Goal: Information Seeking & Learning: Learn about a topic

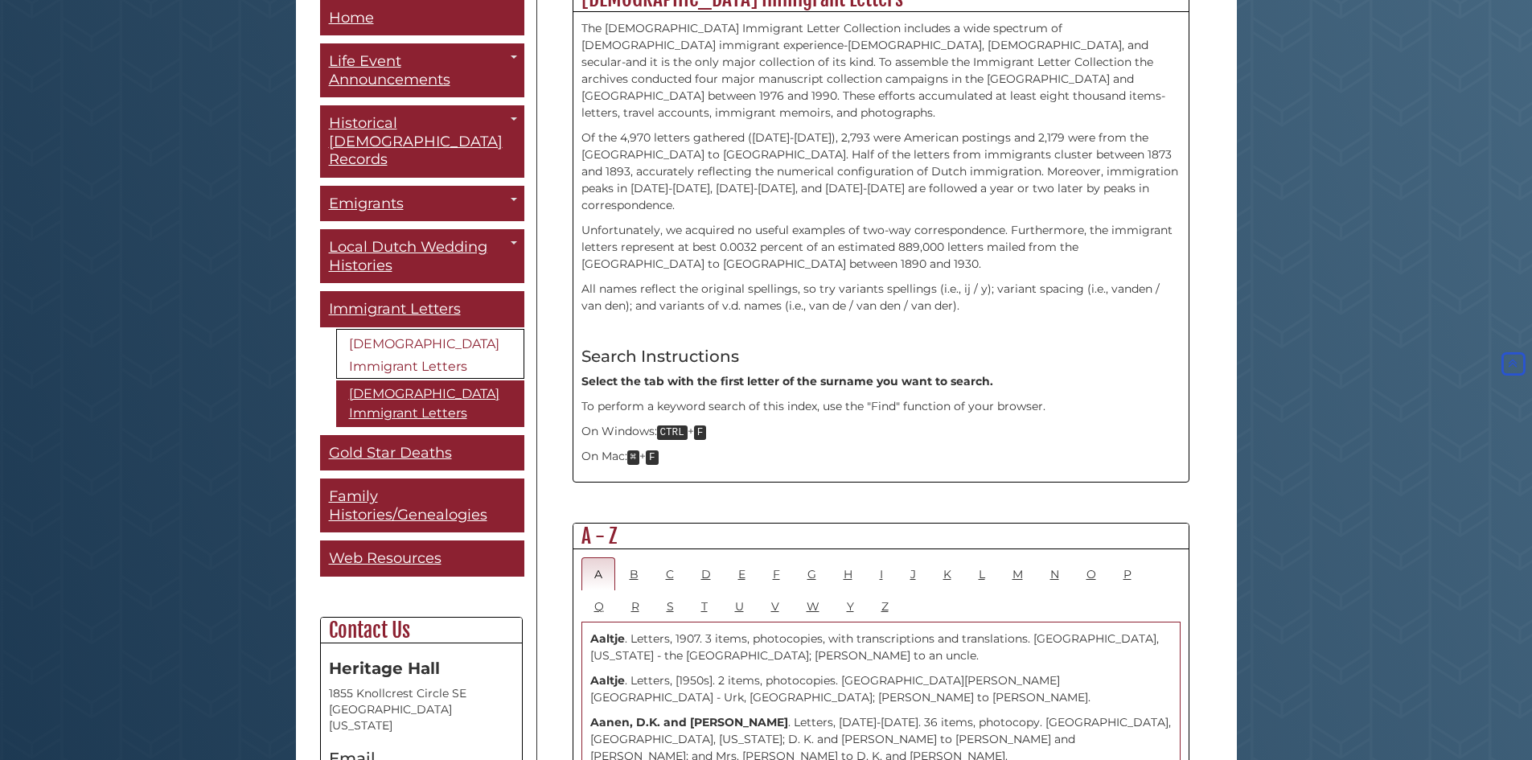
scroll to position [483, 0]
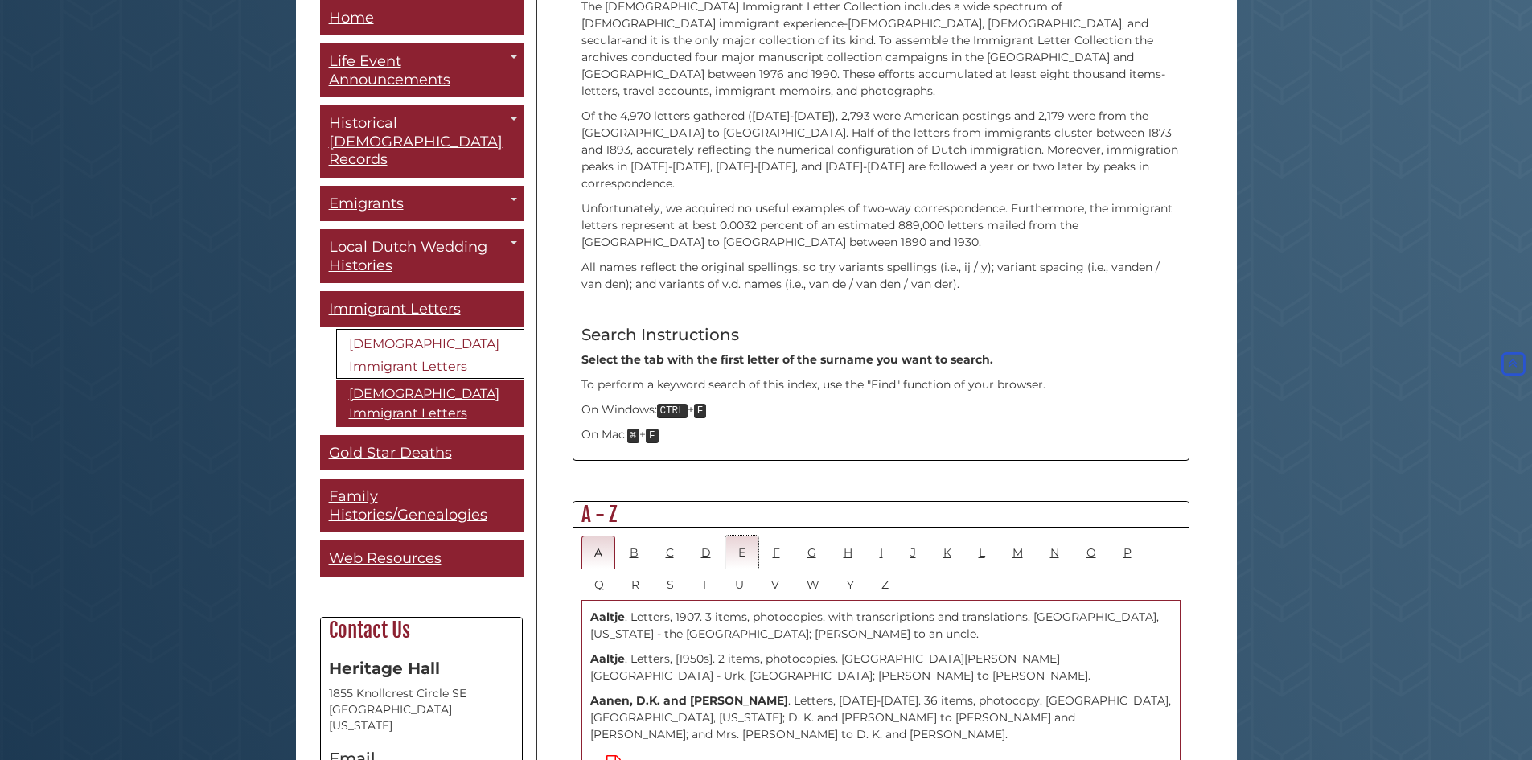
click at [744, 536] on link "E" at bounding box center [742, 552] width 33 height 33
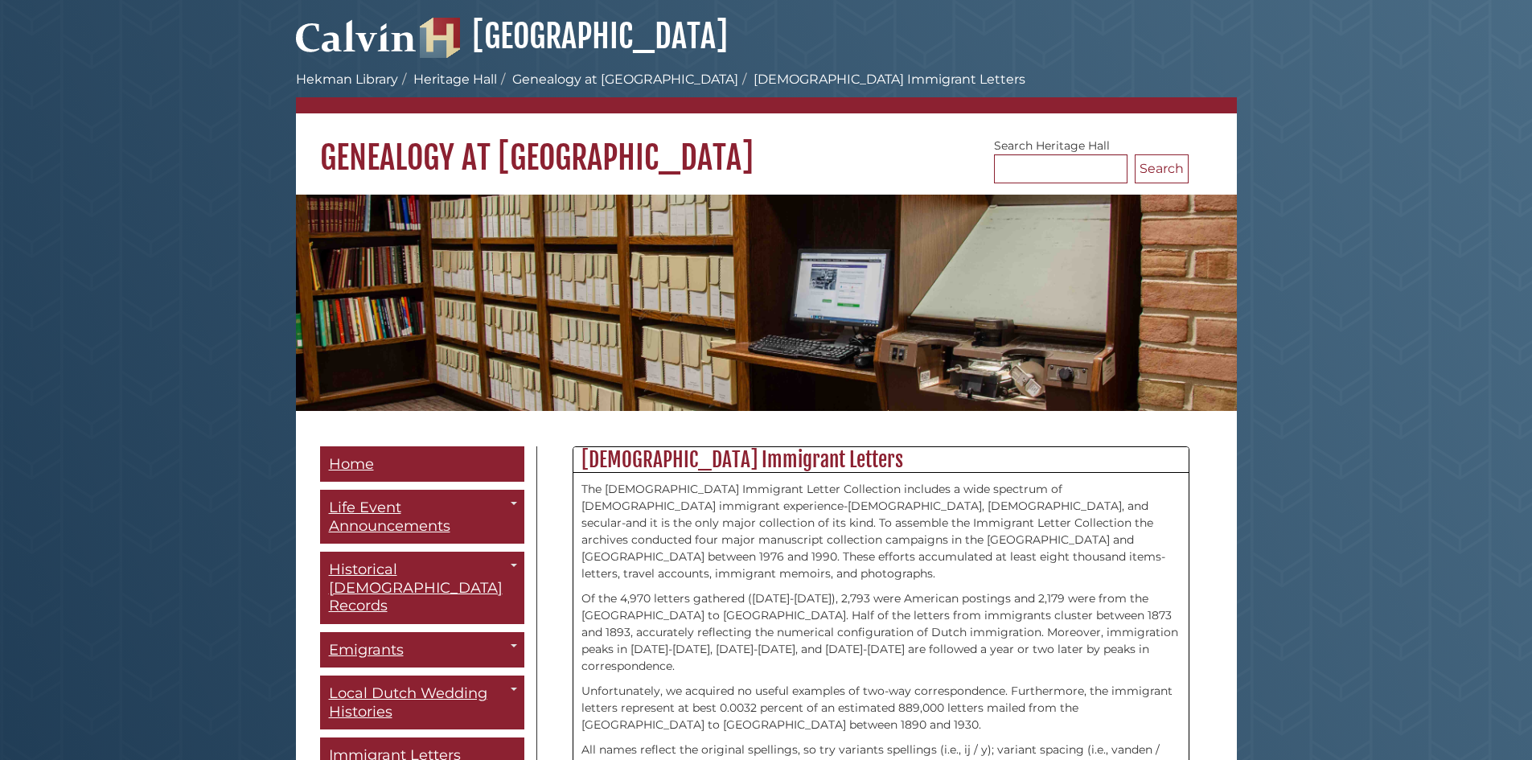
scroll to position [241, 0]
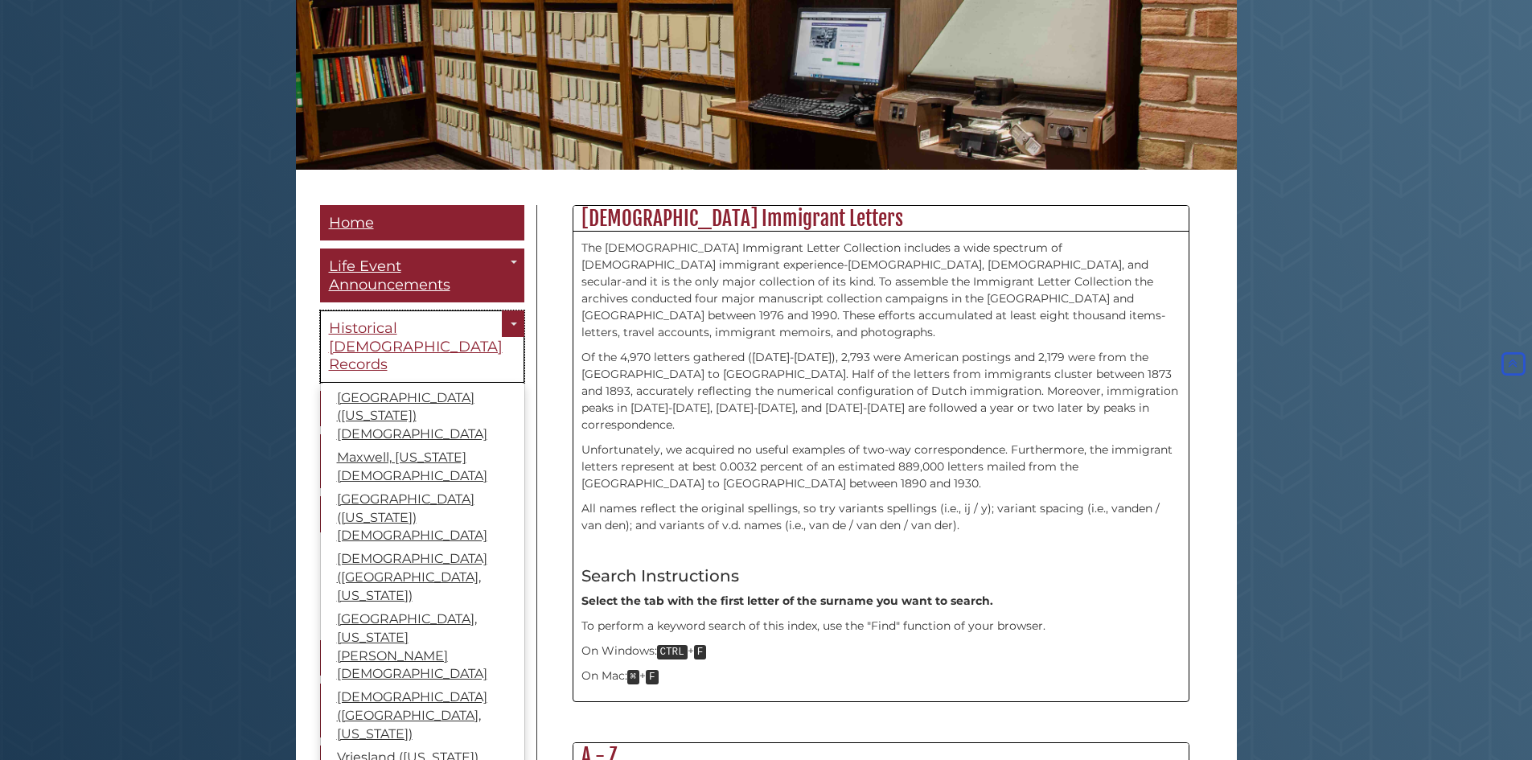
click at [400, 330] on span "Historical [DEMOGRAPHIC_DATA] Records" at bounding box center [416, 346] width 174 height 54
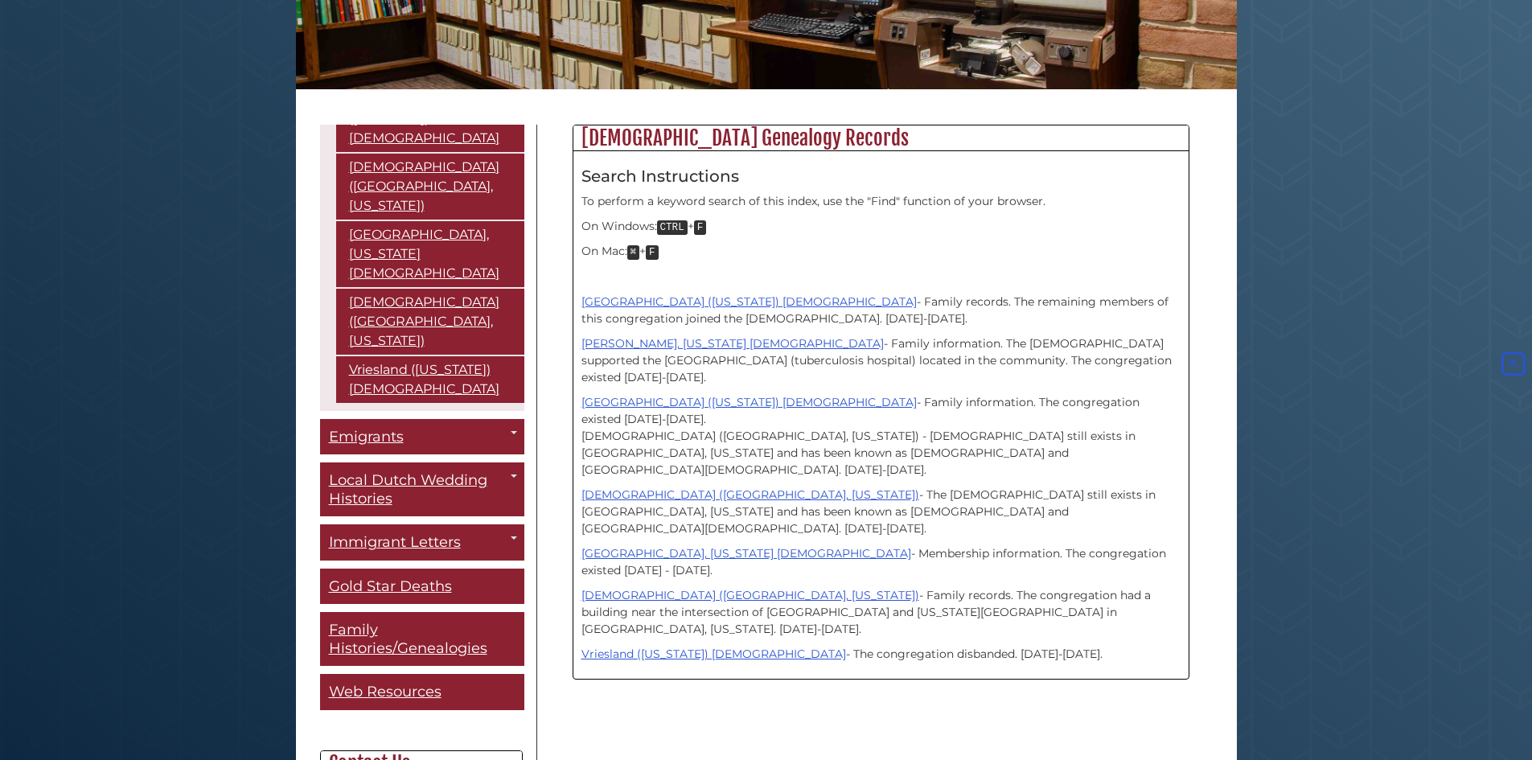
scroll to position [402, 0]
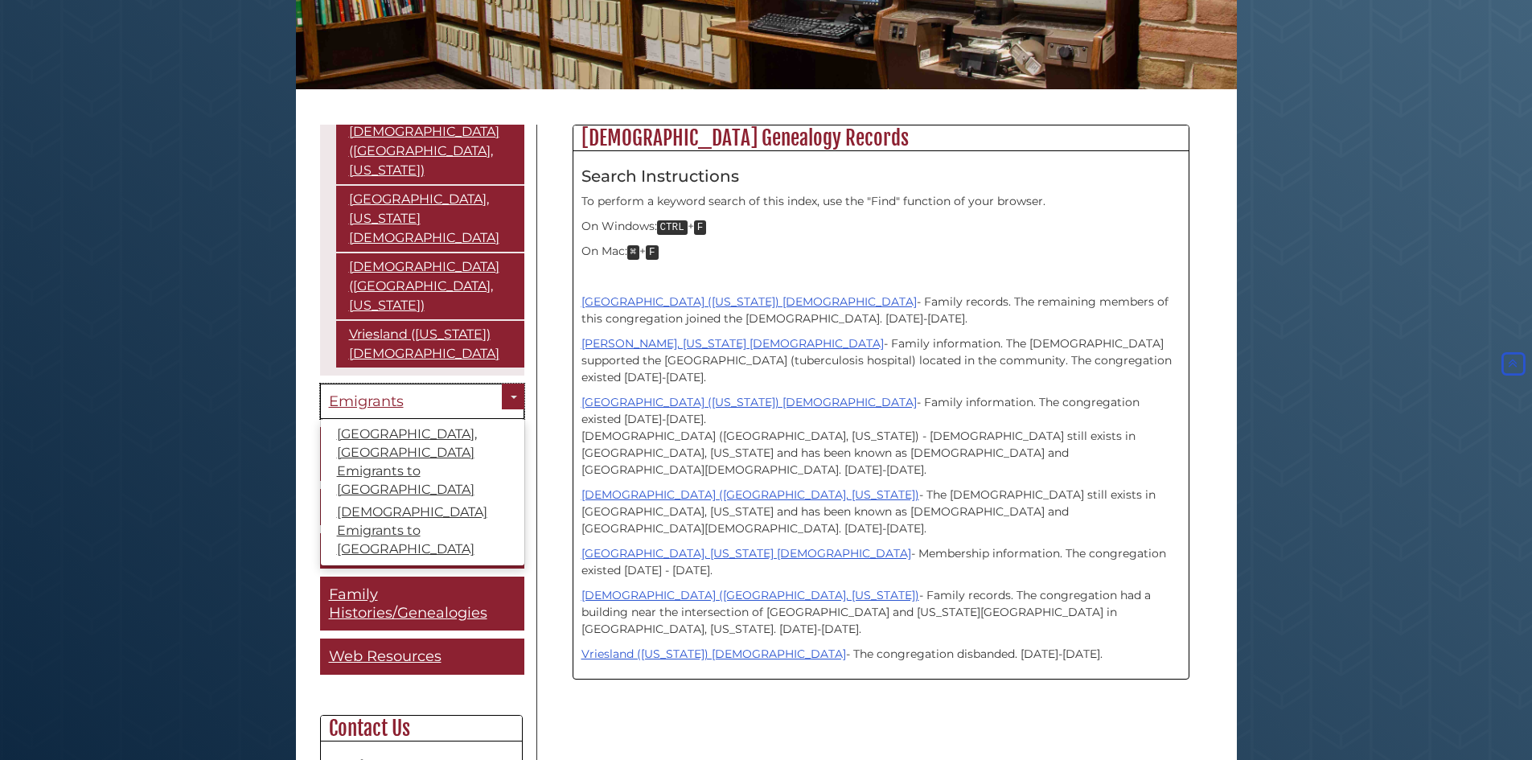
click at [401, 393] on span "Emigrants" at bounding box center [366, 402] width 75 height 18
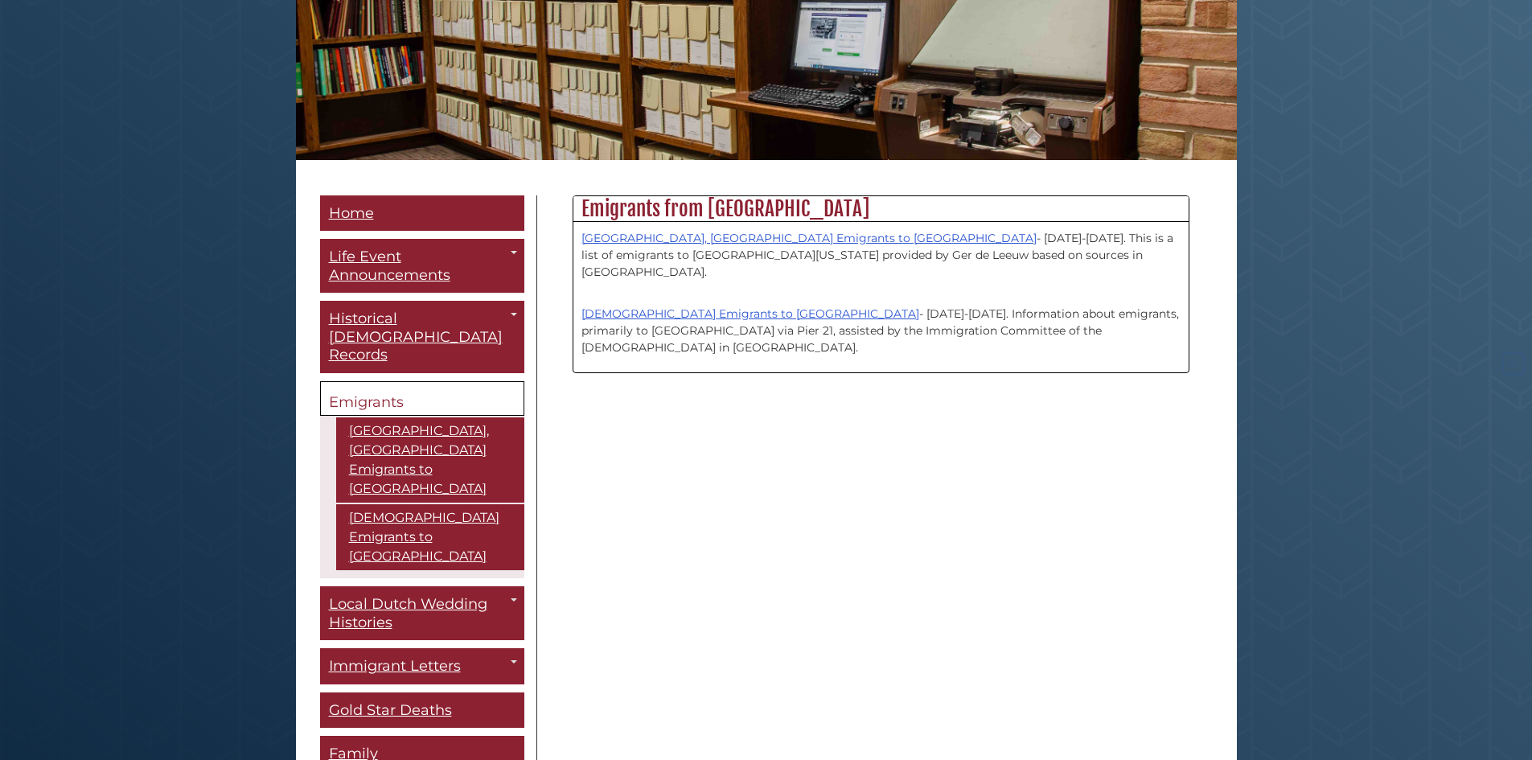
scroll to position [322, 0]
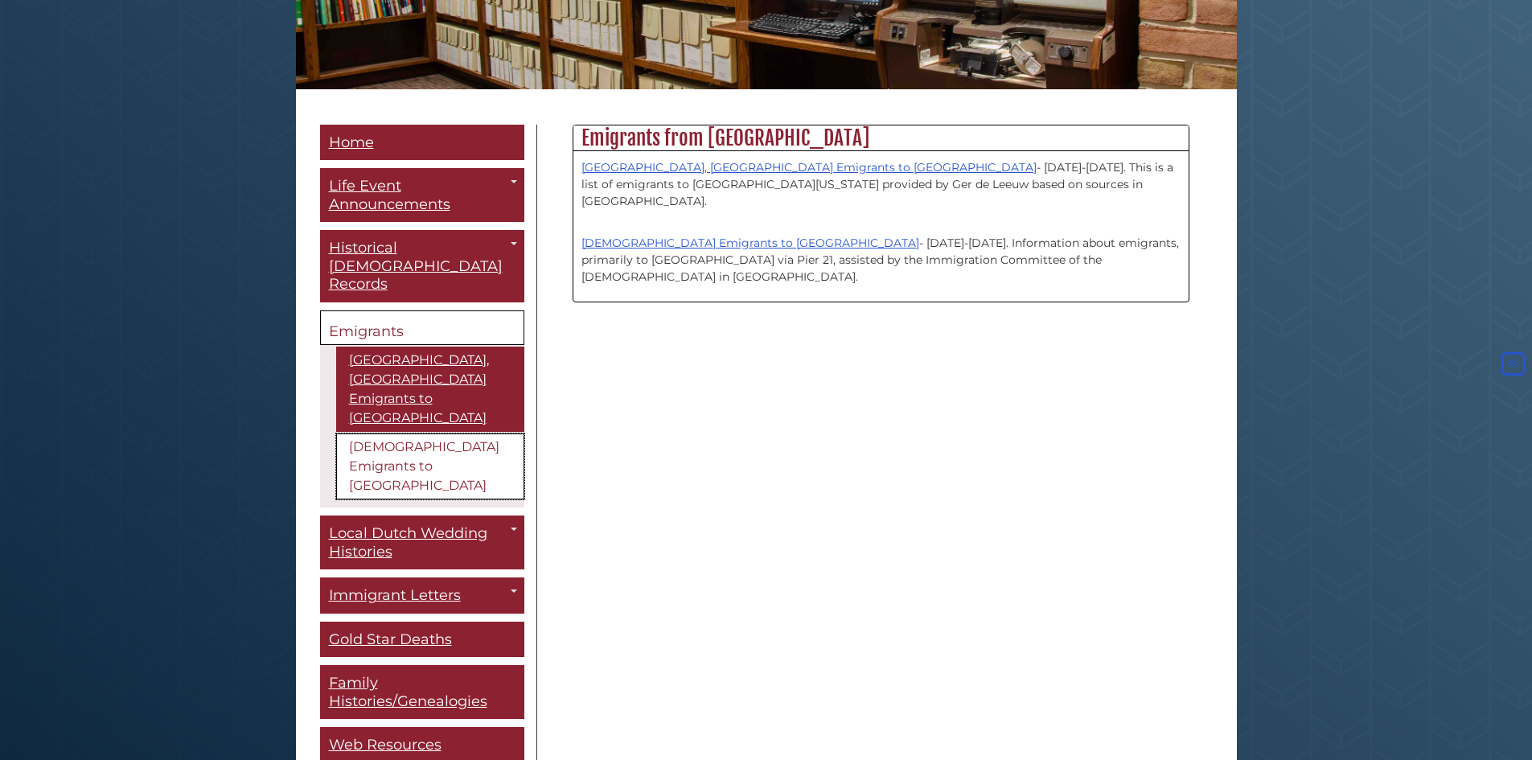
click at [407, 434] on link "[DEMOGRAPHIC_DATA] Emigrants to [GEOGRAPHIC_DATA]" at bounding box center [430, 467] width 188 height 66
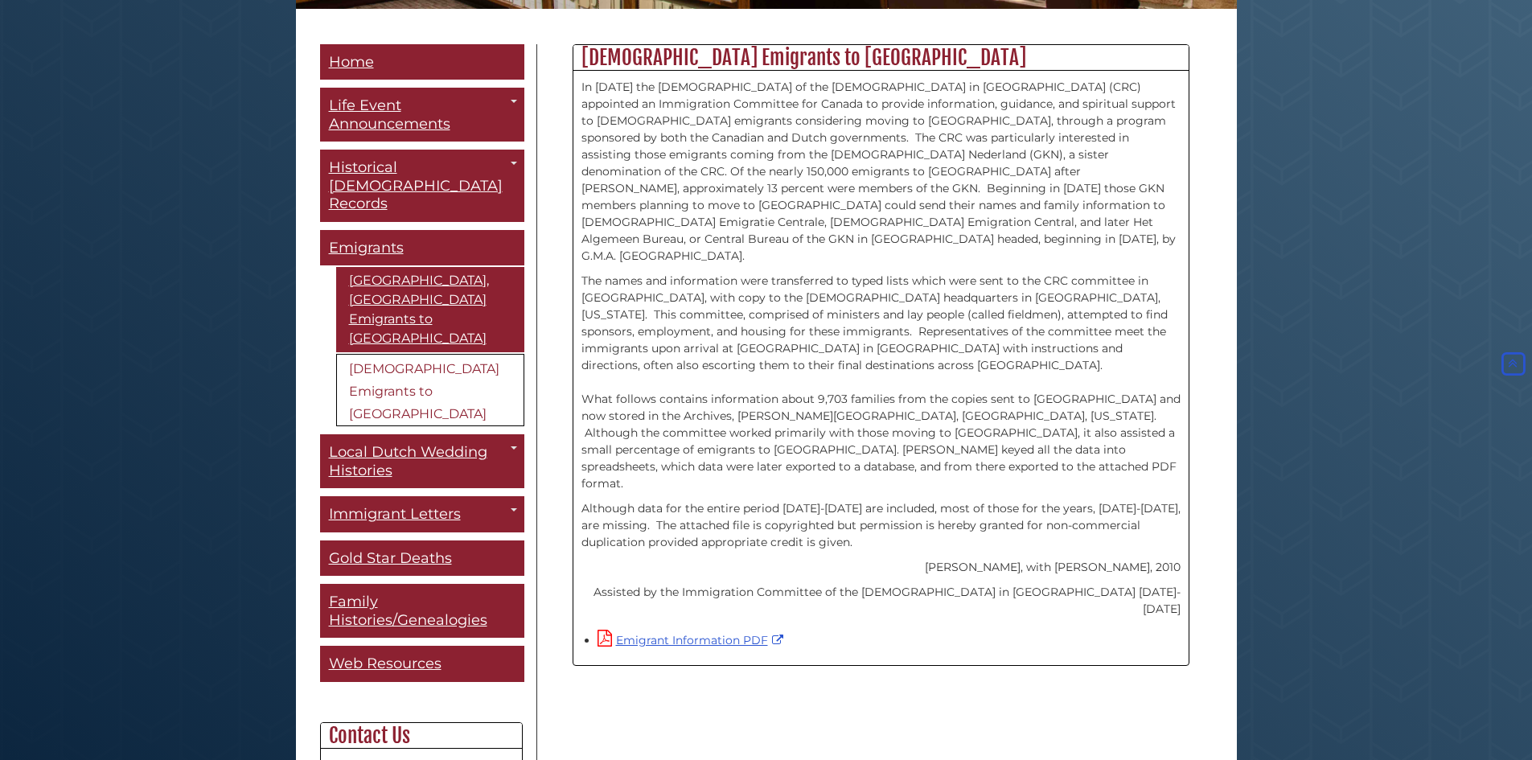
scroll to position [483, 0]
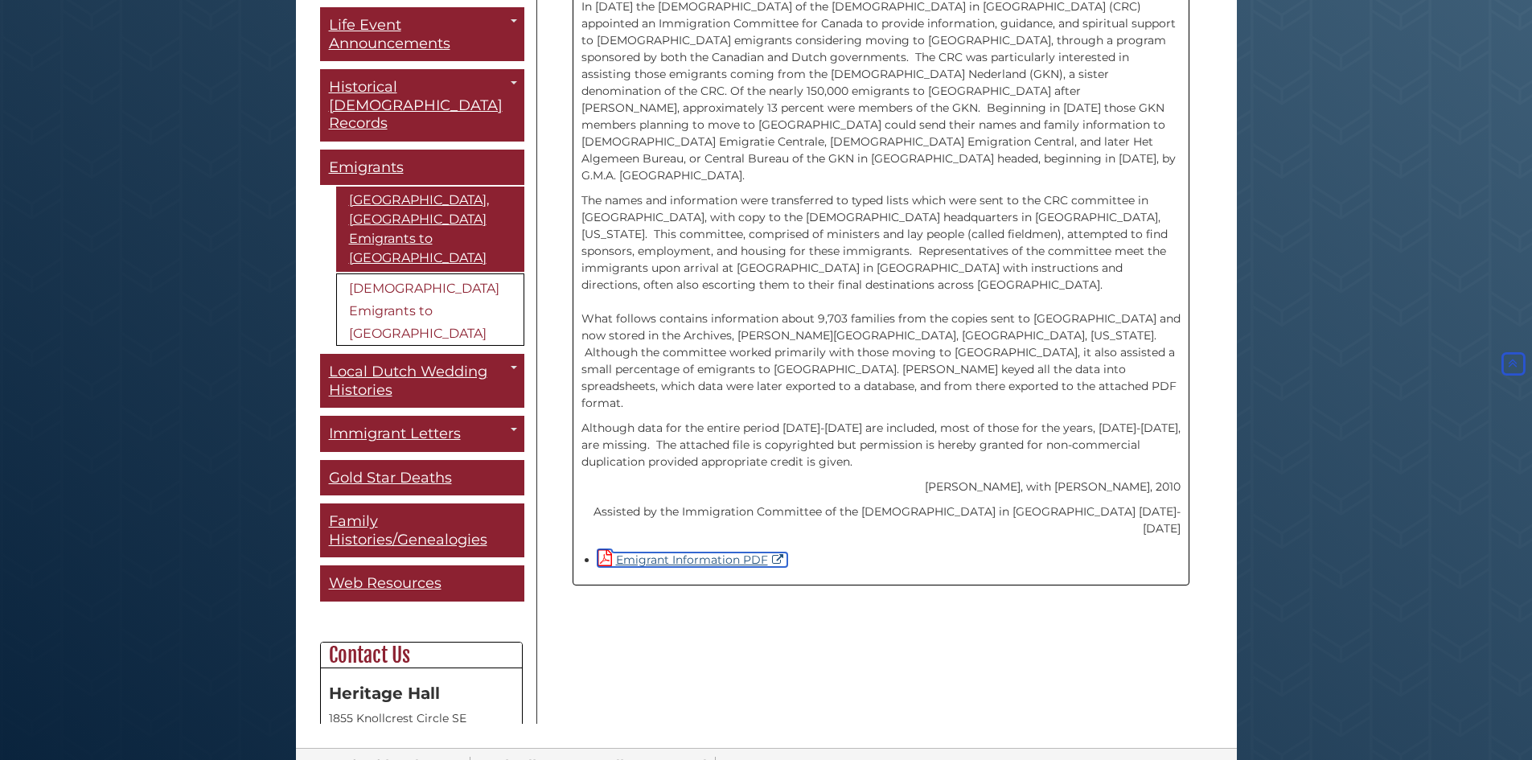
click at [714, 553] on link "Emigrant Information PDF" at bounding box center [693, 560] width 190 height 14
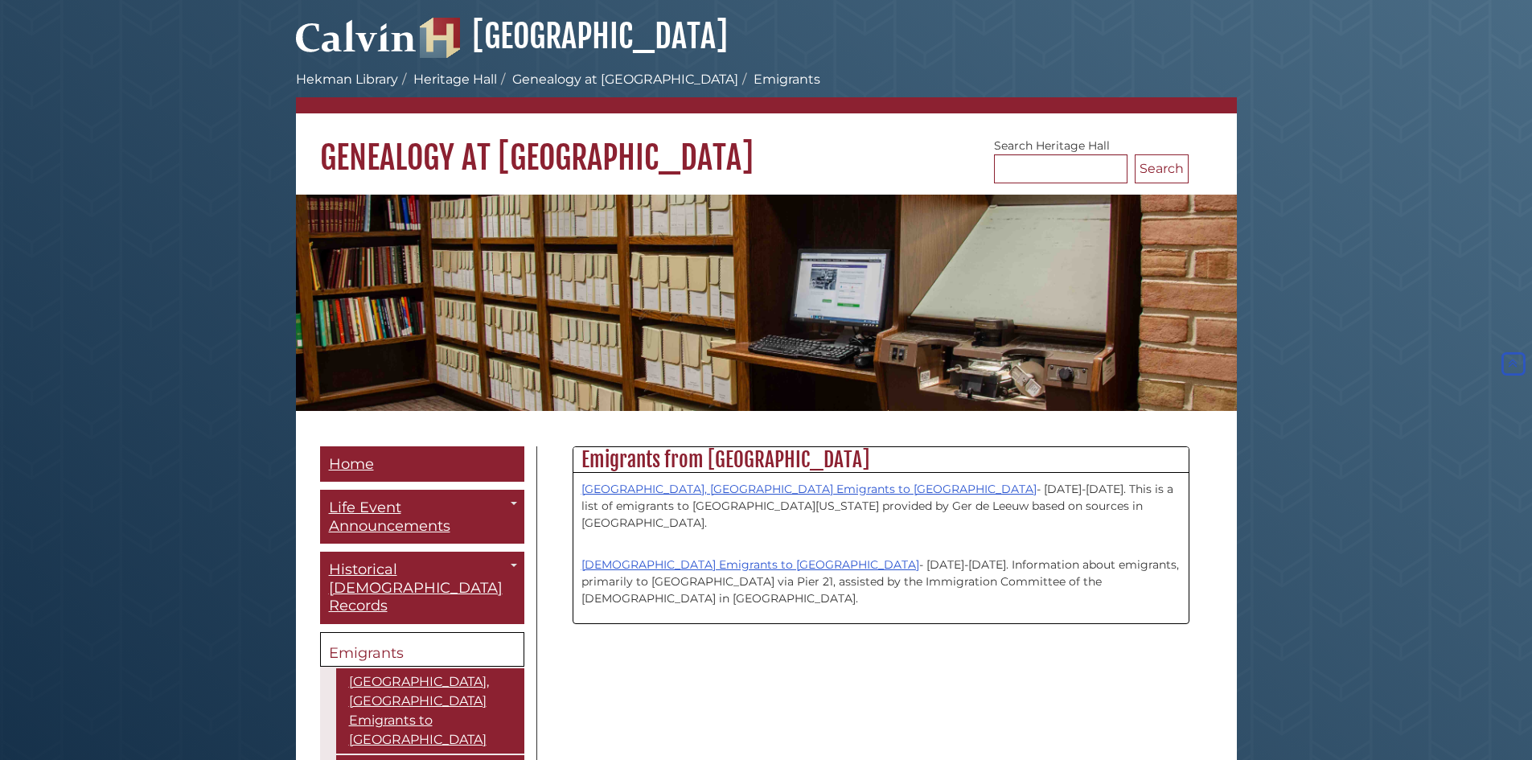
scroll to position [322, 0]
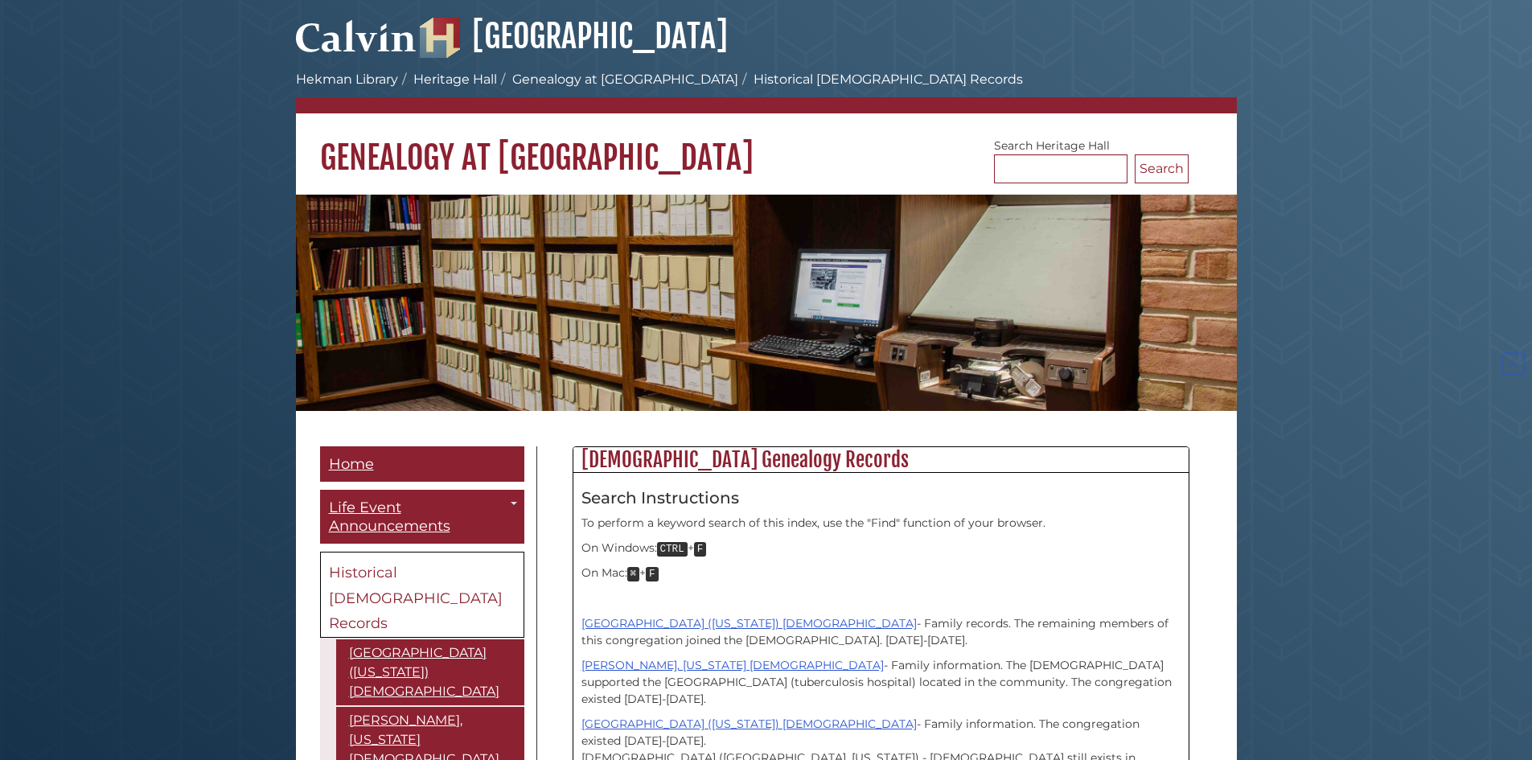
scroll to position [322, 0]
